Goal: Navigation & Orientation: Find specific page/section

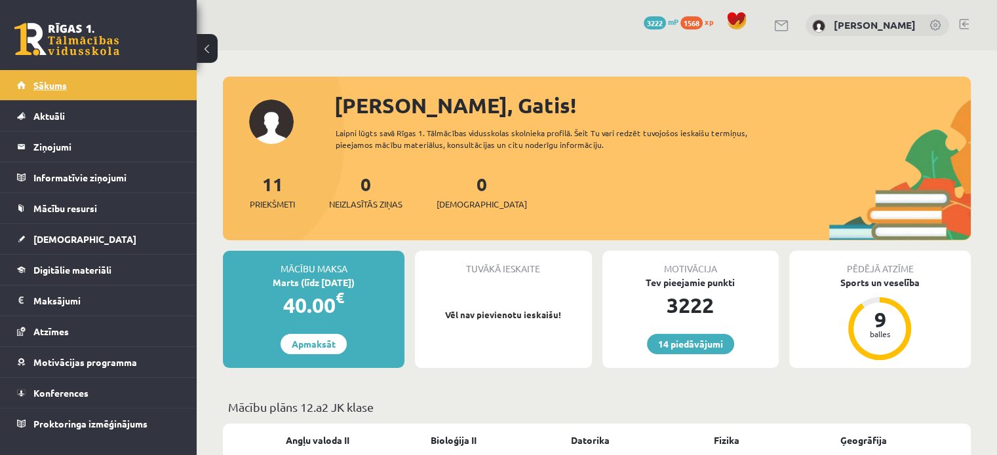
click at [55, 85] on span "Sākums" at bounding box center [49, 85] width 33 height 12
click at [85, 94] on link "Sākums" at bounding box center [98, 85] width 163 height 30
